Goal: Transaction & Acquisition: Purchase product/service

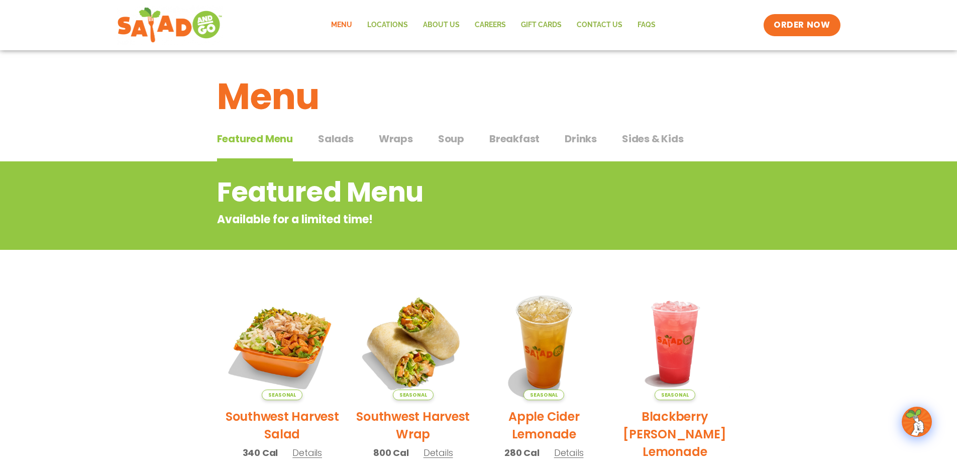
click at [587, 143] on span "Drinks" at bounding box center [580, 138] width 32 height 15
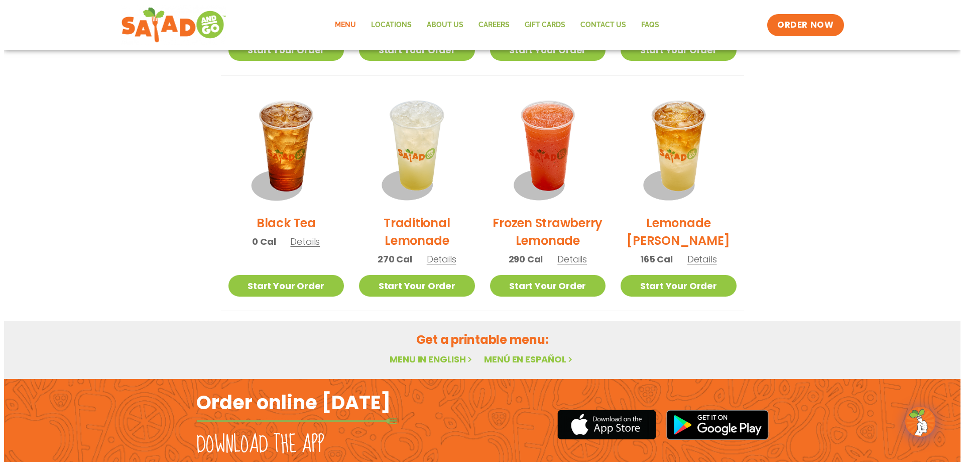
scroll to position [732, 0]
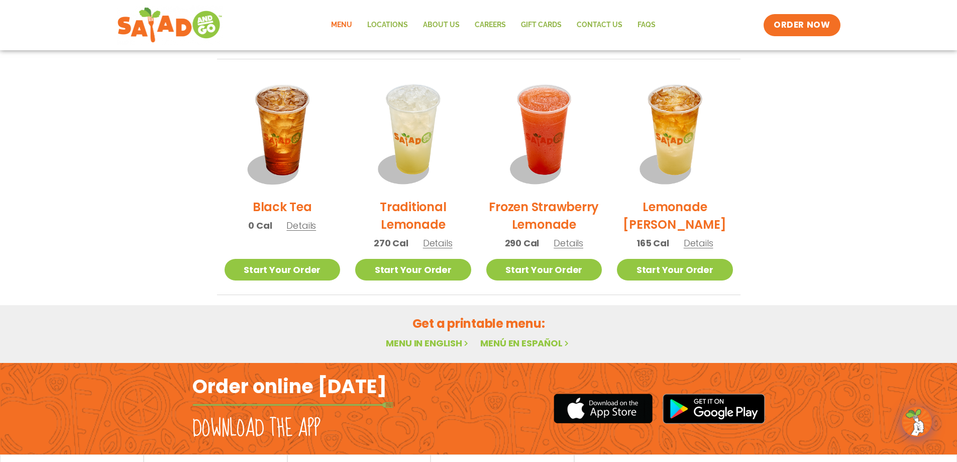
click at [704, 243] on span "Details" at bounding box center [698, 243] width 30 height 13
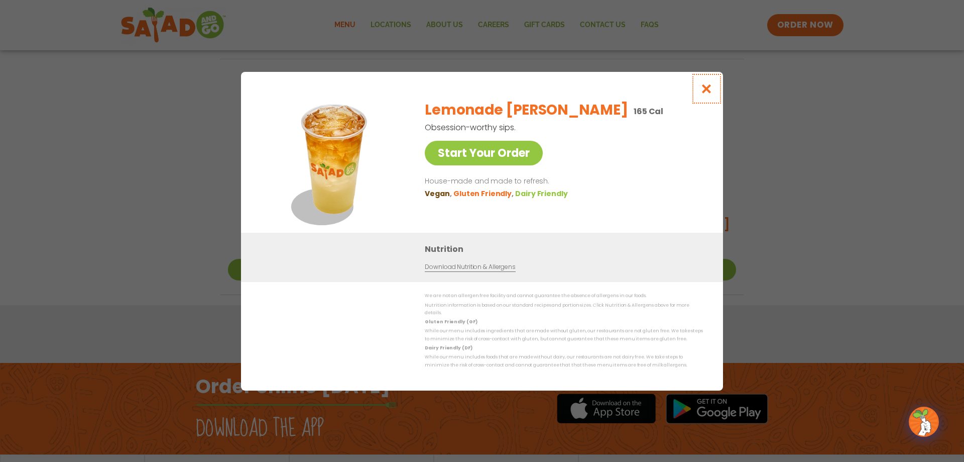
click at [704, 91] on icon "Close modal" at bounding box center [707, 88] width 13 height 11
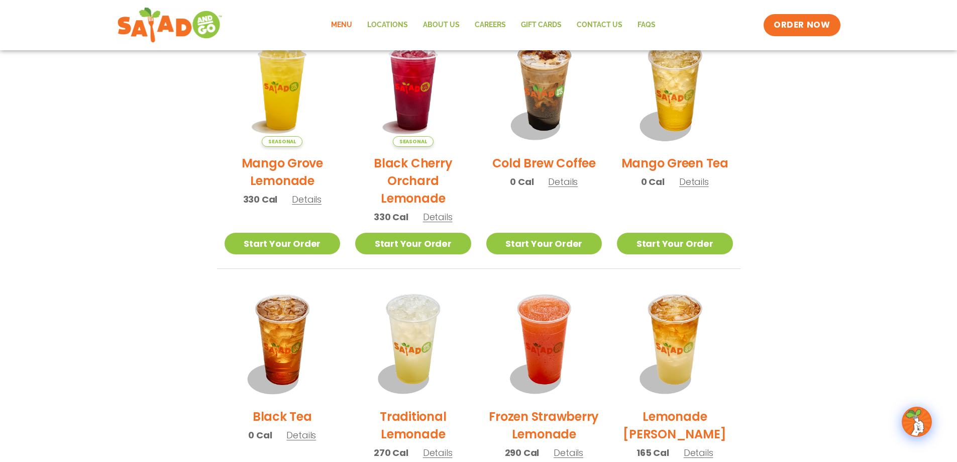
scroll to position [465, 0]
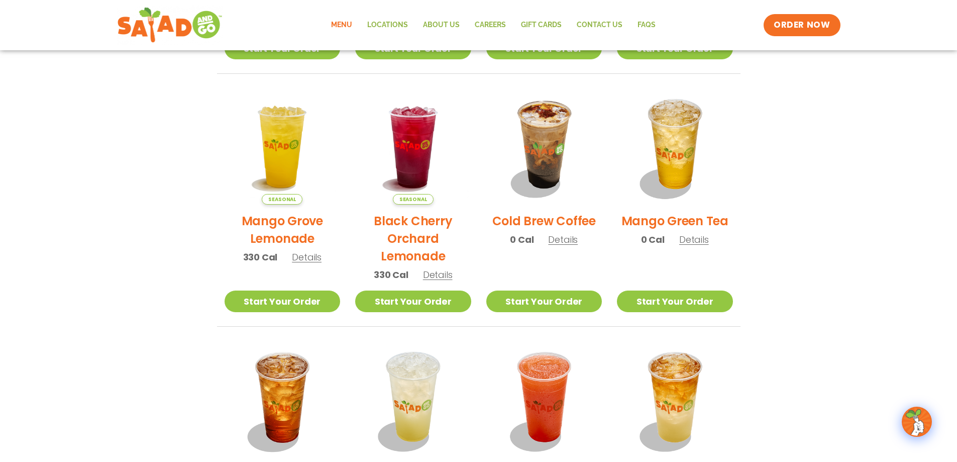
click at [555, 239] on span "Details" at bounding box center [563, 239] width 30 height 13
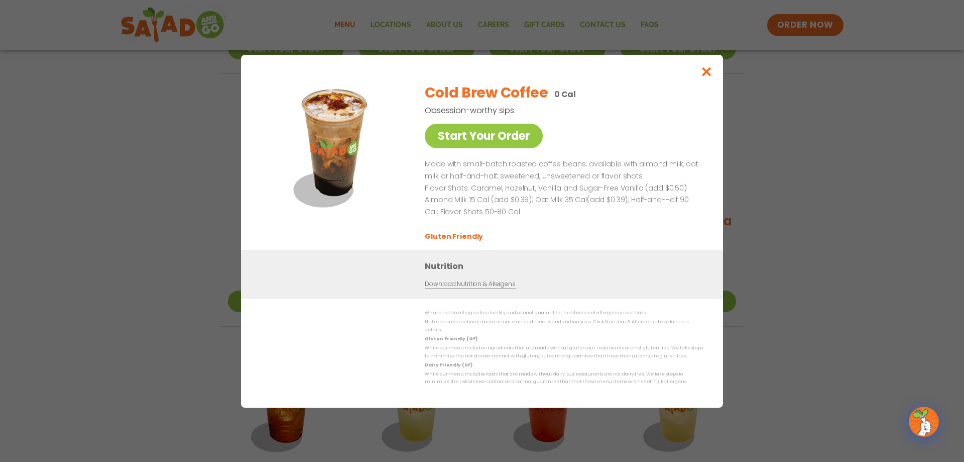
click at [532, 209] on p "Almond Milk 15 Cal (add $0.39); Oat Milk 35 Cal(add $0.39); Half-and-Half 90 Ca…" at bounding box center [562, 206] width 274 height 24
click at [468, 238] on li "Gluten Friendly" at bounding box center [455, 236] width 60 height 11
click at [708, 77] on icon "Close modal" at bounding box center [707, 71] width 13 height 11
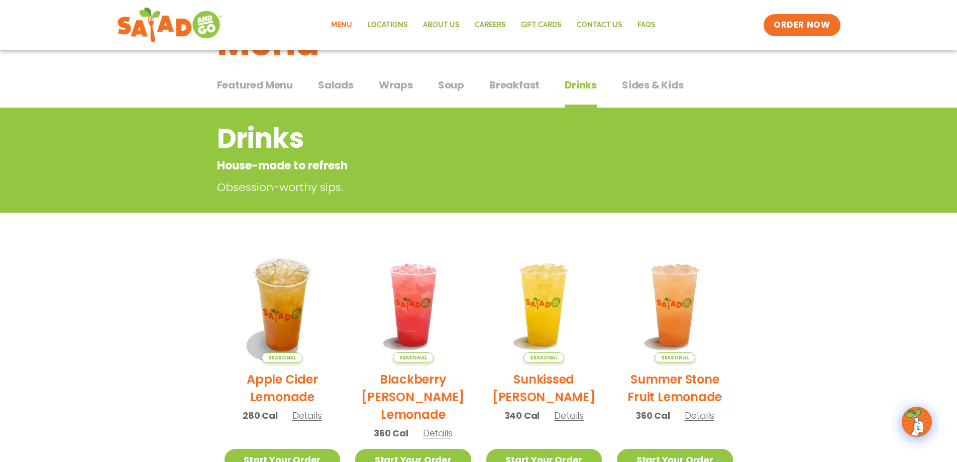
scroll to position [0, 0]
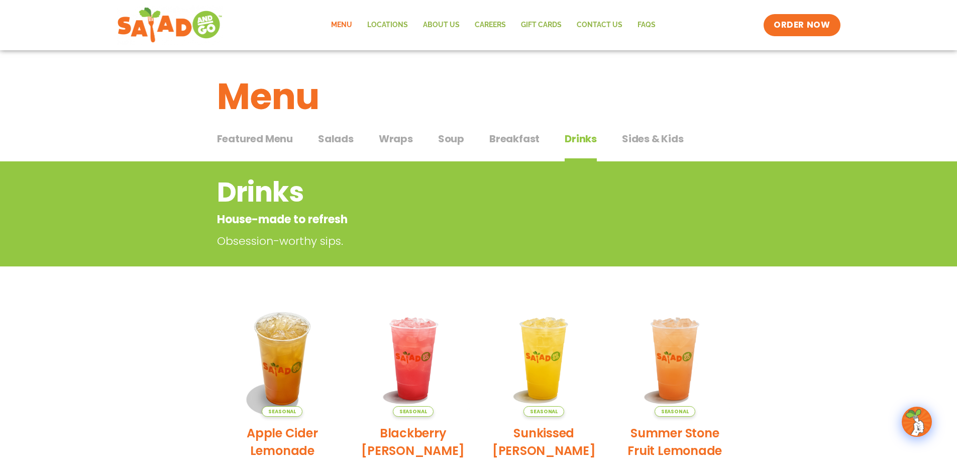
click at [252, 138] on span "Featured Menu" at bounding box center [255, 138] width 76 height 15
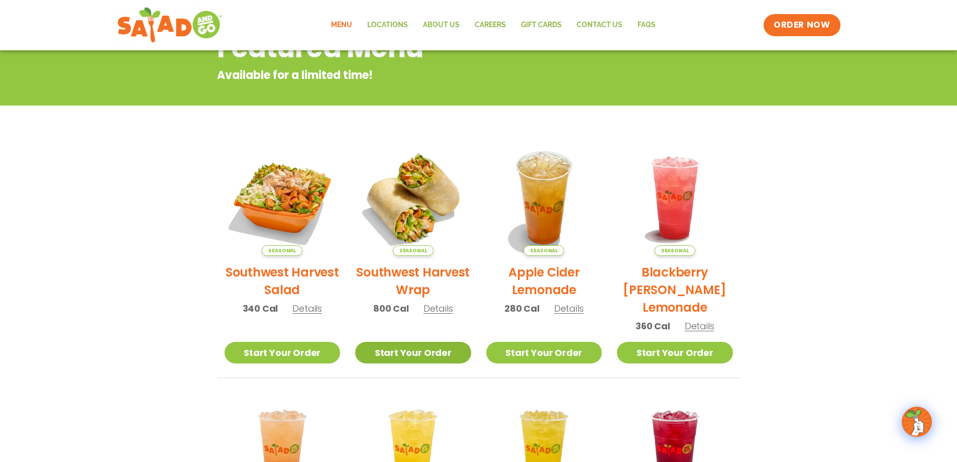
scroll to position [133, 0]
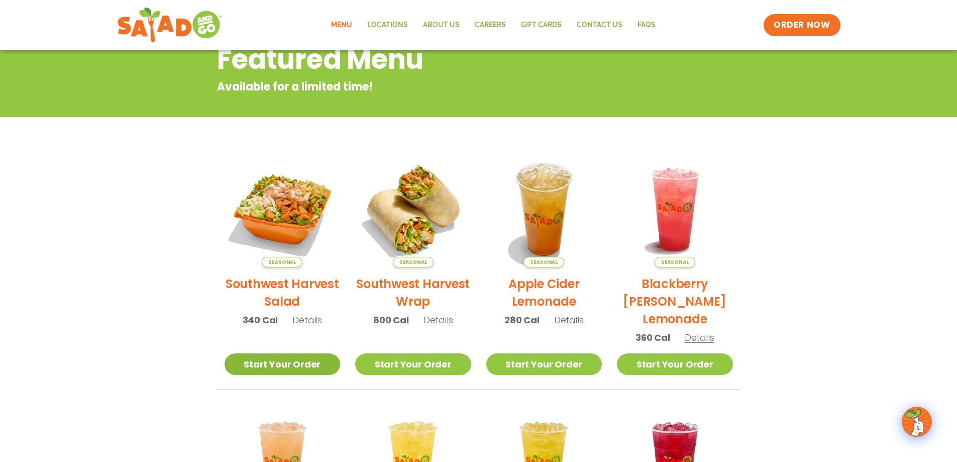
drag, startPoint x: 278, startPoint y: 361, endPoint x: 278, endPoint y: 385, distance: 24.1
click at [279, 360] on link "Start Your Order" at bounding box center [282, 364] width 116 height 22
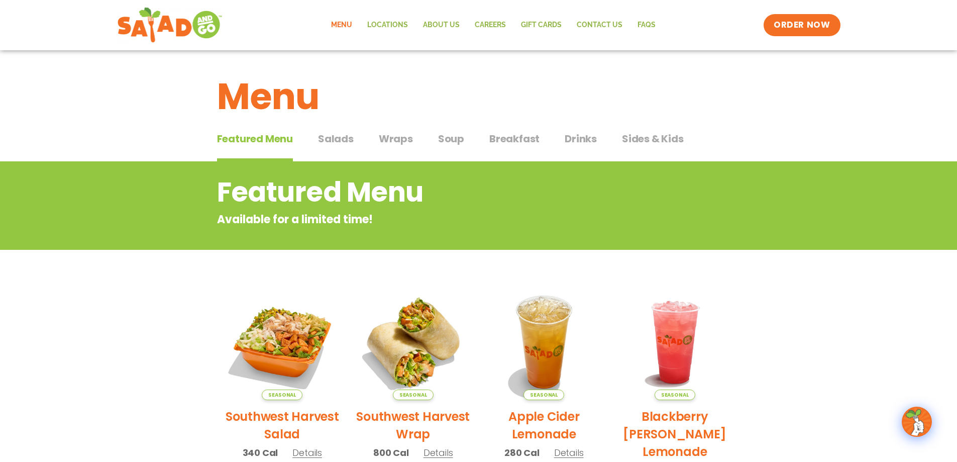
click at [347, 135] on span "Salads" at bounding box center [336, 138] width 36 height 15
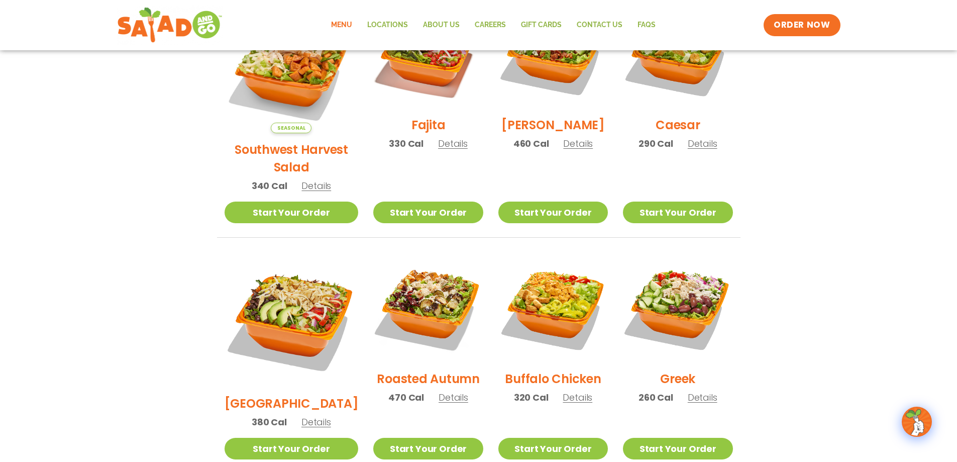
scroll to position [352, 0]
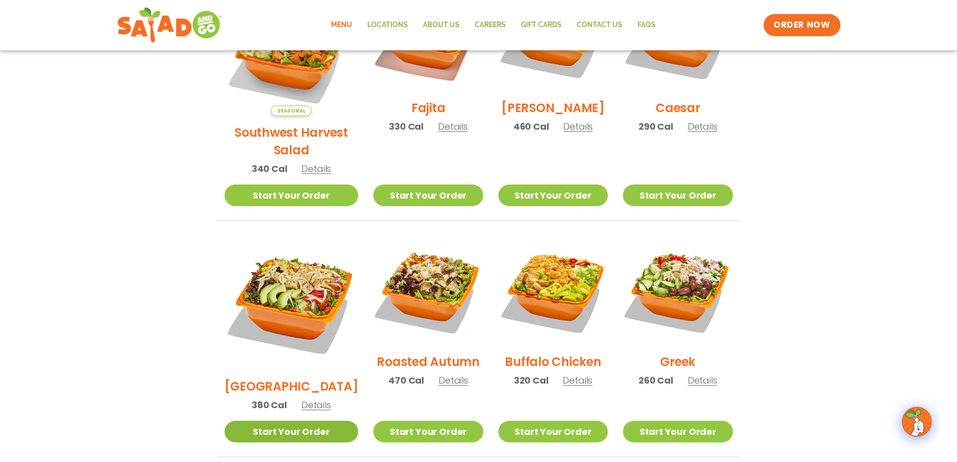
click at [265, 420] on link "Start Your Order" at bounding box center [291, 431] width 134 height 22
